Goal: Check status: Check status

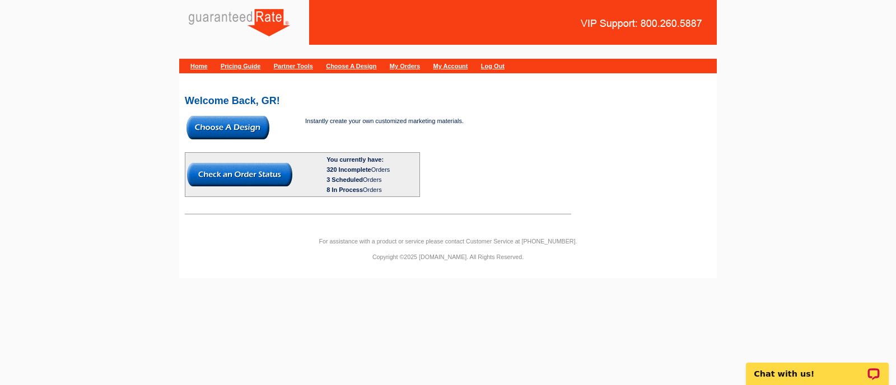
click at [232, 179] on img at bounding box center [239, 175] width 105 height 24
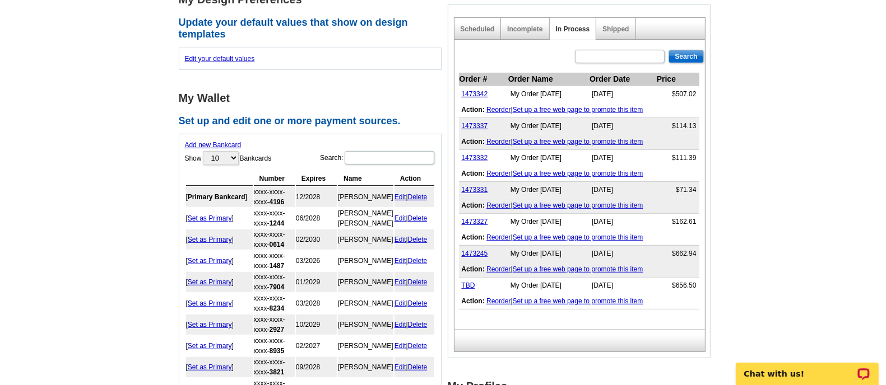
scroll to position [371, 0]
click at [614, 58] on input "text" at bounding box center [620, 56] width 90 height 13
paste input "1473016"
click at [614, 58] on input "1473016" at bounding box center [620, 56] width 90 height 13
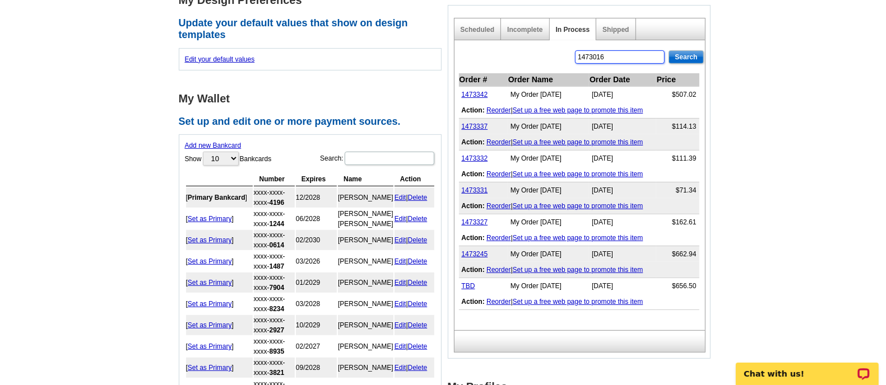
type input "1473016"
click at [682, 55] on input "Search" at bounding box center [685, 56] width 35 height 13
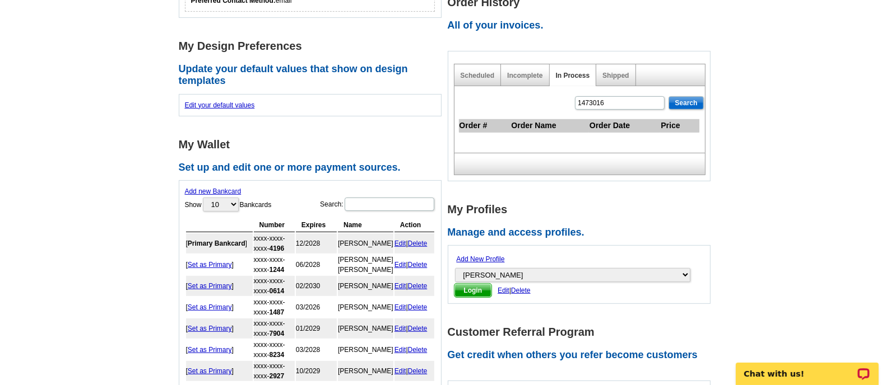
scroll to position [323, 0]
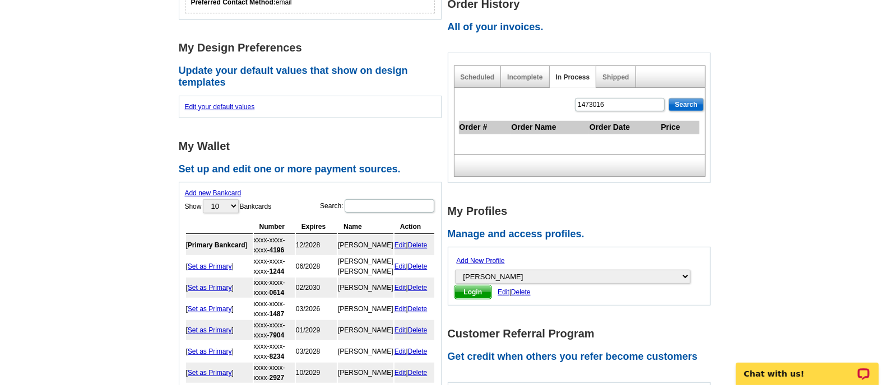
click at [615, 80] on div "Shipped" at bounding box center [615, 77] width 39 height 22
click at [611, 73] on link "Shipped" at bounding box center [615, 77] width 26 height 8
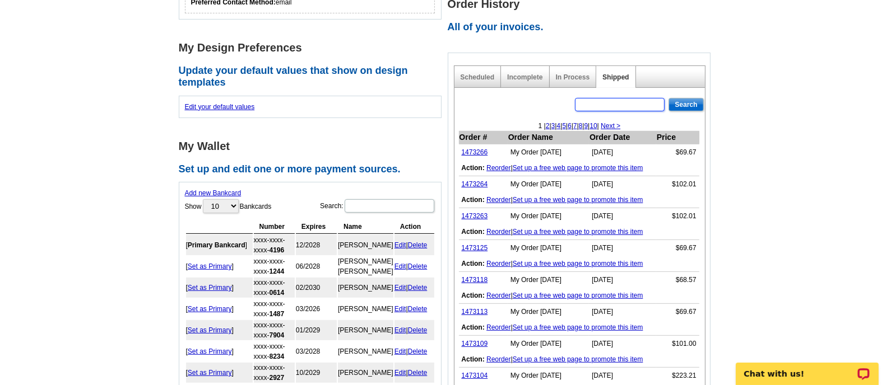
click at [604, 100] on input "text" at bounding box center [620, 104] width 90 height 13
paste input "1473016"
type input "1473016"
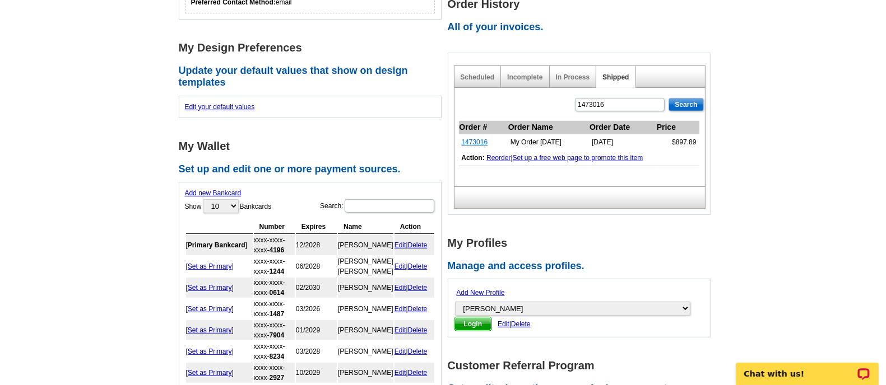
click at [469, 138] on link "1473016" at bounding box center [475, 142] width 26 height 8
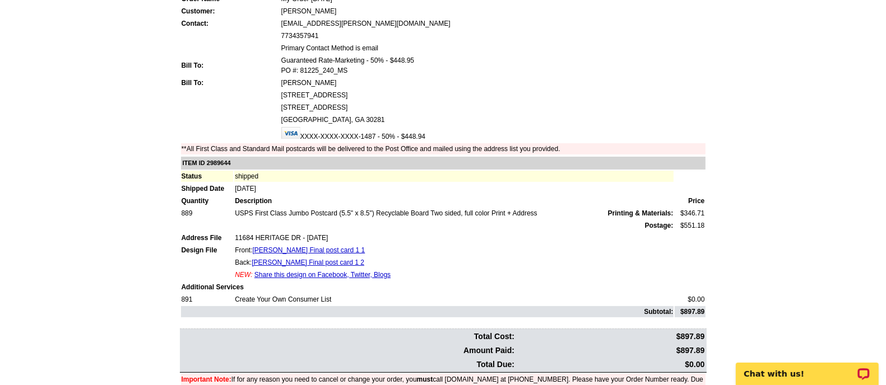
scroll to position [179, 0]
